Goal: Task Accomplishment & Management: Manage account settings

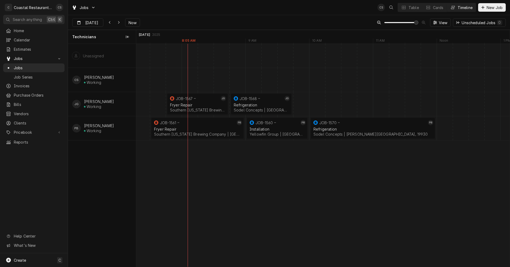
scroll to position [0, 7296]
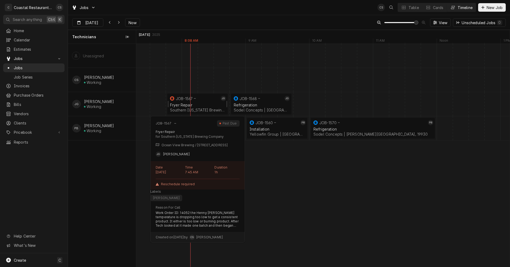
click at [194, 103] on div "Fryer Repair" at bounding box center [197, 105] width 55 height 5
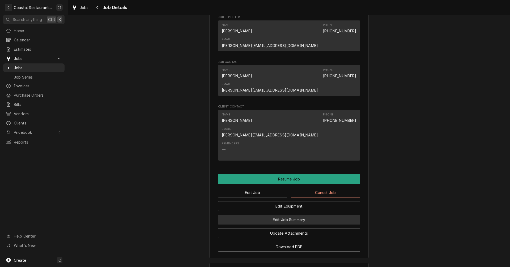
scroll to position [478, 0]
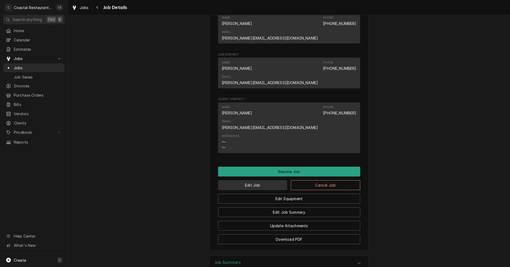
click at [244, 180] on button "Edit Job" at bounding box center [252, 185] width 69 height 10
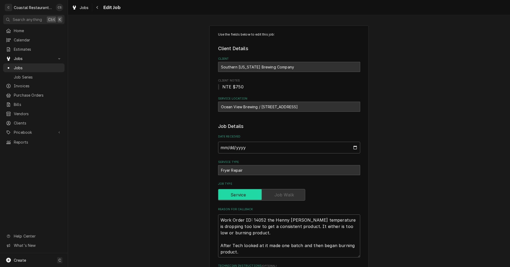
type textarea "x"
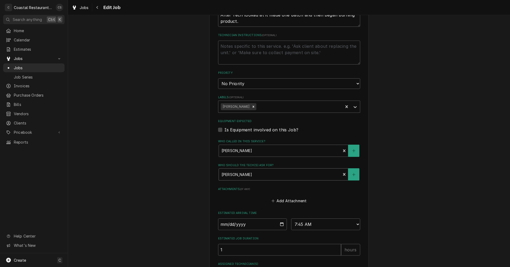
scroll to position [276, 0]
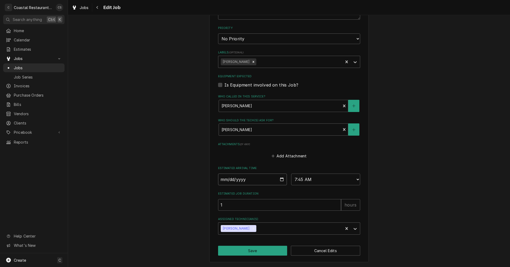
click at [280, 180] on input "2025-08-21" at bounding box center [252, 180] width 69 height 12
type input "2025-08-26"
click at [256, 252] on button "Save" at bounding box center [252, 251] width 69 height 10
type textarea "x"
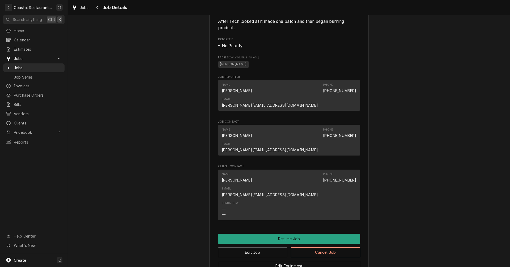
scroll to position [372, 0]
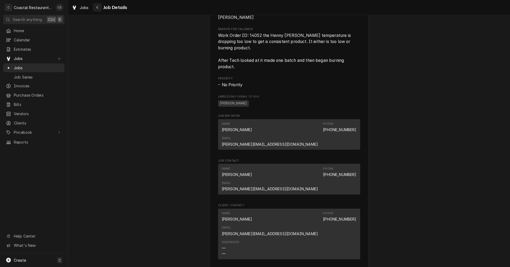
click at [100, 7] on div "Navigate back" at bounding box center [97, 7] width 5 height 5
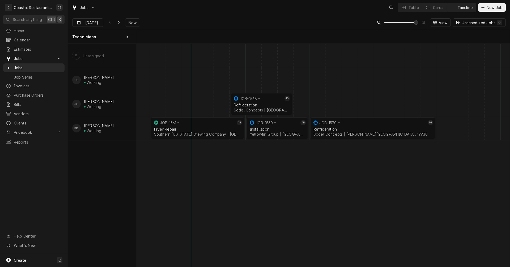
scroll to position [0, 7392]
drag, startPoint x: 255, startPoint y: 103, endPoint x: 338, endPoint y: 104, distance: 83.6
click at [338, 104] on div "10:00 AM 11:00 AM JOB-1568 JG Refrigeration Sodel Concepts | [GEOGRAPHIC_DATA],…" at bounding box center [322, 155] width 373 height 223
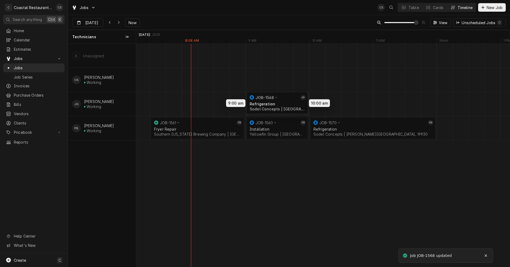
drag, startPoint x: 334, startPoint y: 104, endPoint x: 270, endPoint y: 103, distance: 64.0
click at [270, 103] on div "9:00 AM 10:00 AM JOB-1568 JG Refrigeration Sodel Concepts | [GEOGRAPHIC_DATA], …" at bounding box center [322, 155] width 373 height 223
